Goal: Information Seeking & Learning: Learn about a topic

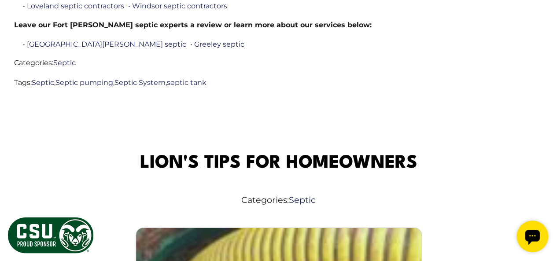
scroll to position [1276, 0]
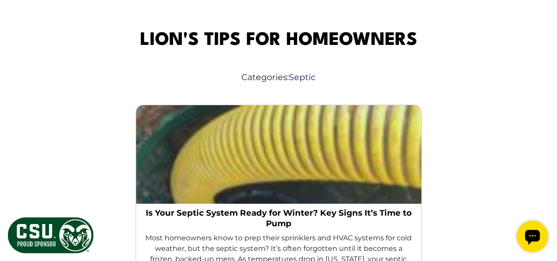
click at [267, 208] on link "Is Your Septic System Ready for Winter? Key Signs It’s Time to Pump" at bounding box center [278, 218] width 271 height 21
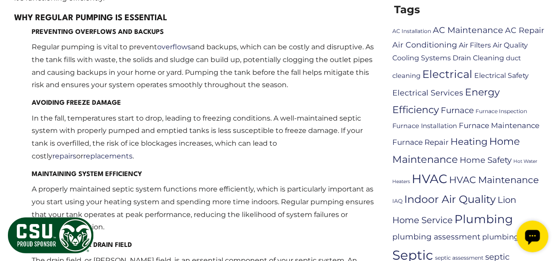
scroll to position [704, 0]
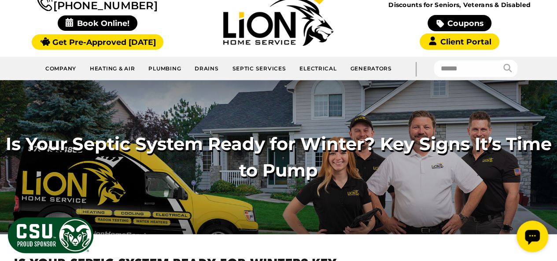
drag, startPoint x: 4, startPoint y: 144, endPoint x: 319, endPoint y: 160, distance: 315.1
click at [319, 160] on span "Is Your Septic System Ready for Winter? Key Signs It’s Time to Pump" at bounding box center [278, 157] width 557 height 53
copy span "Is Your Septic System Ready for Winter? Key Signs It’s Time to Pump"
click at [270, 107] on div "Is Your Septic System Ready for Winter? Key Signs It’s Time to Pump" at bounding box center [278, 157] width 557 height 154
drag, startPoint x: 6, startPoint y: 138, endPoint x: 368, endPoint y: 166, distance: 362.9
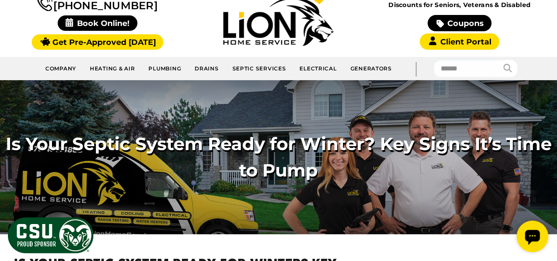
click at [368, 166] on span "Is Your Septic System Ready for Winter? Key Signs It’s Time to Pump" at bounding box center [278, 157] width 557 height 53
copy span "Is Your Septic System Ready for Winter? Key Signs It’s Time to Pump"
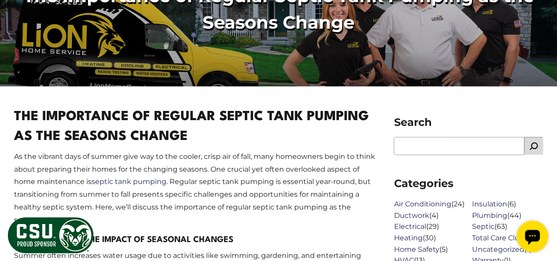
scroll to position [16, 0]
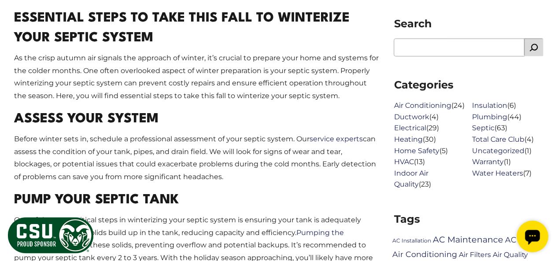
scroll to position [396, 0]
